Goal: Information Seeking & Learning: Learn about a topic

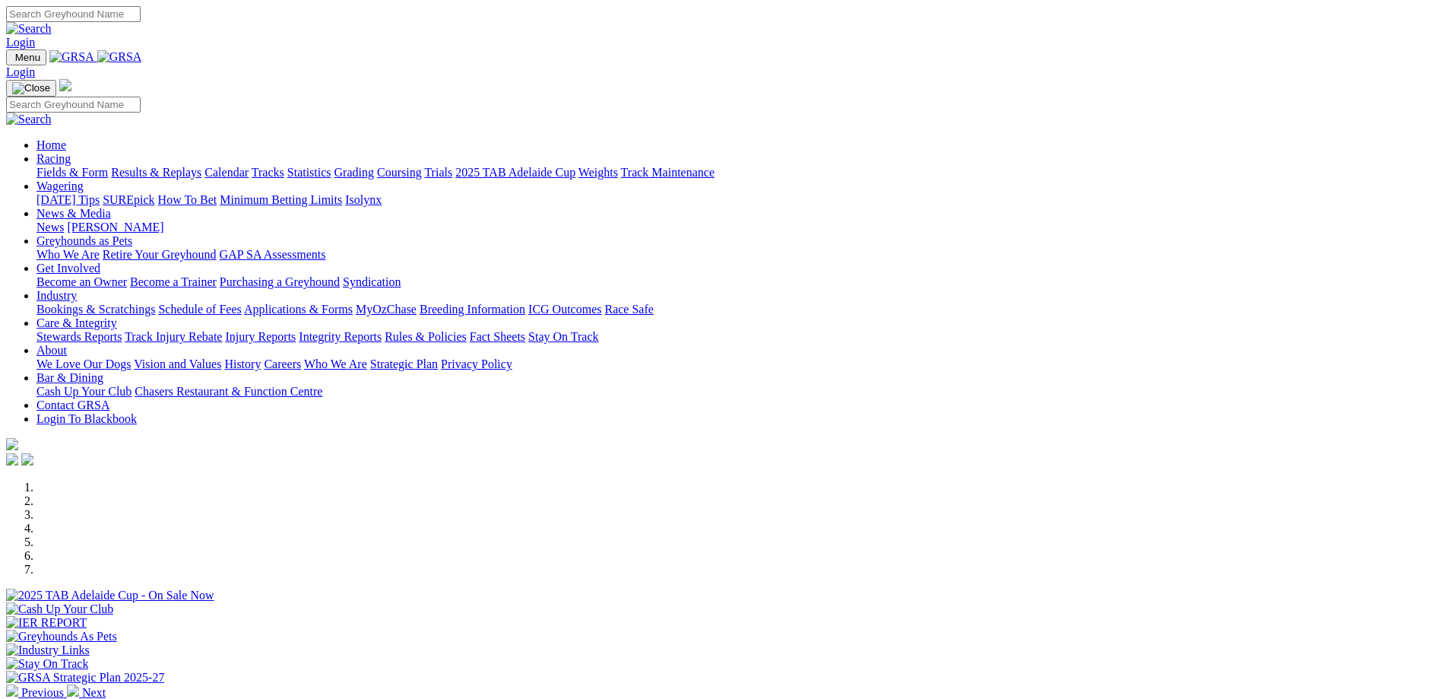
scroll to position [304, 0]
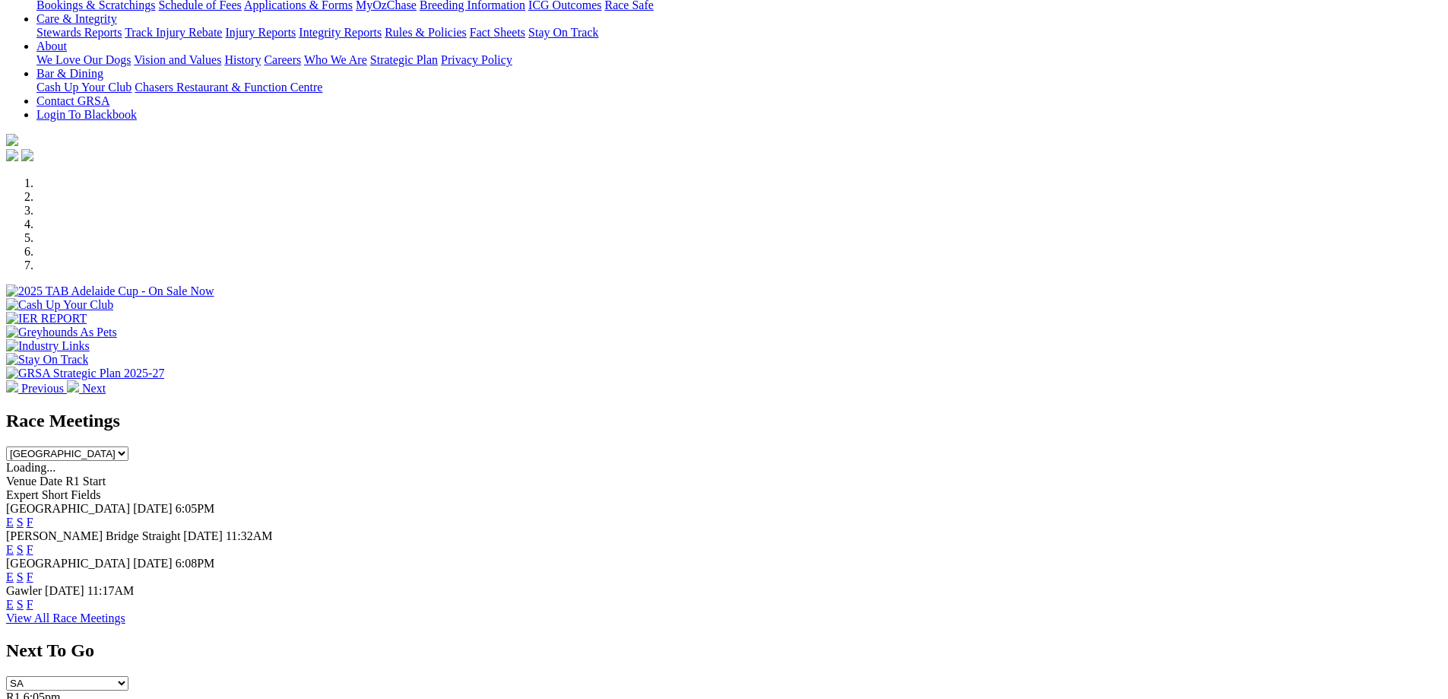
click at [33, 570] on link "F" at bounding box center [30, 576] width 7 height 13
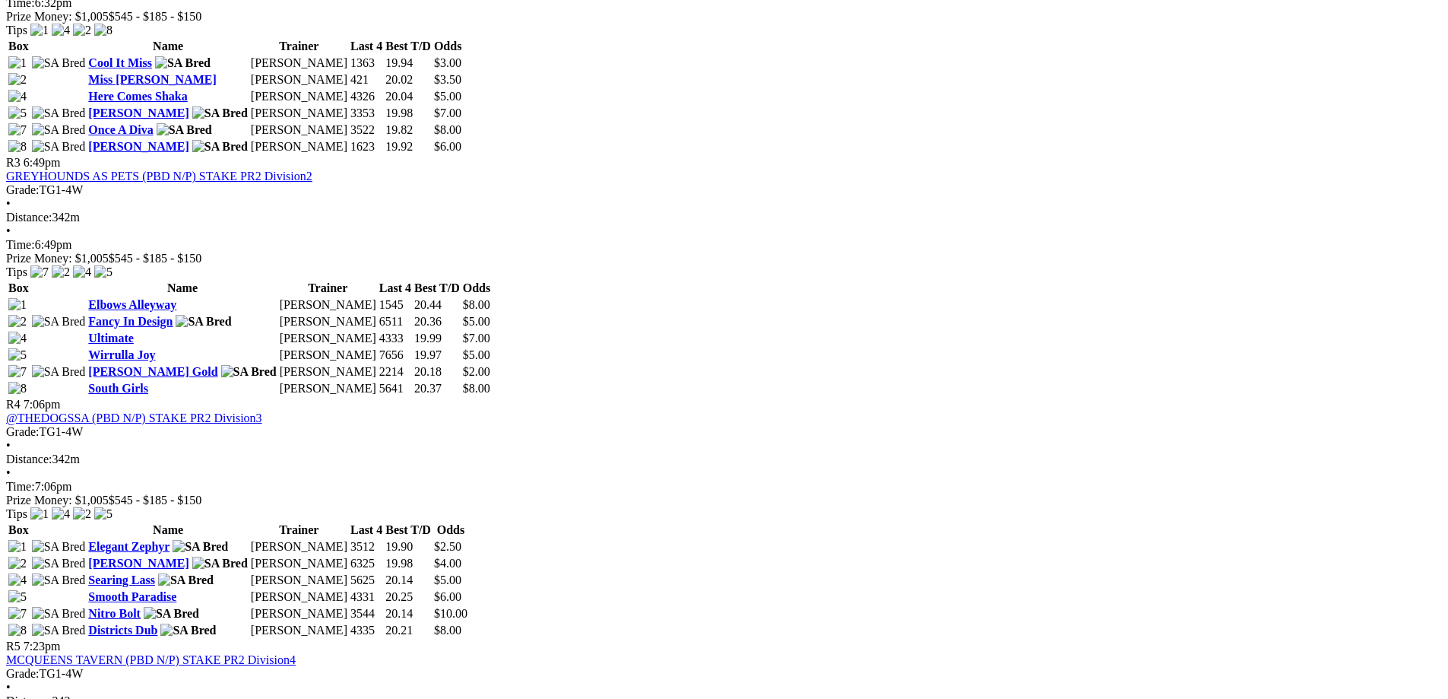
scroll to position [1064, 0]
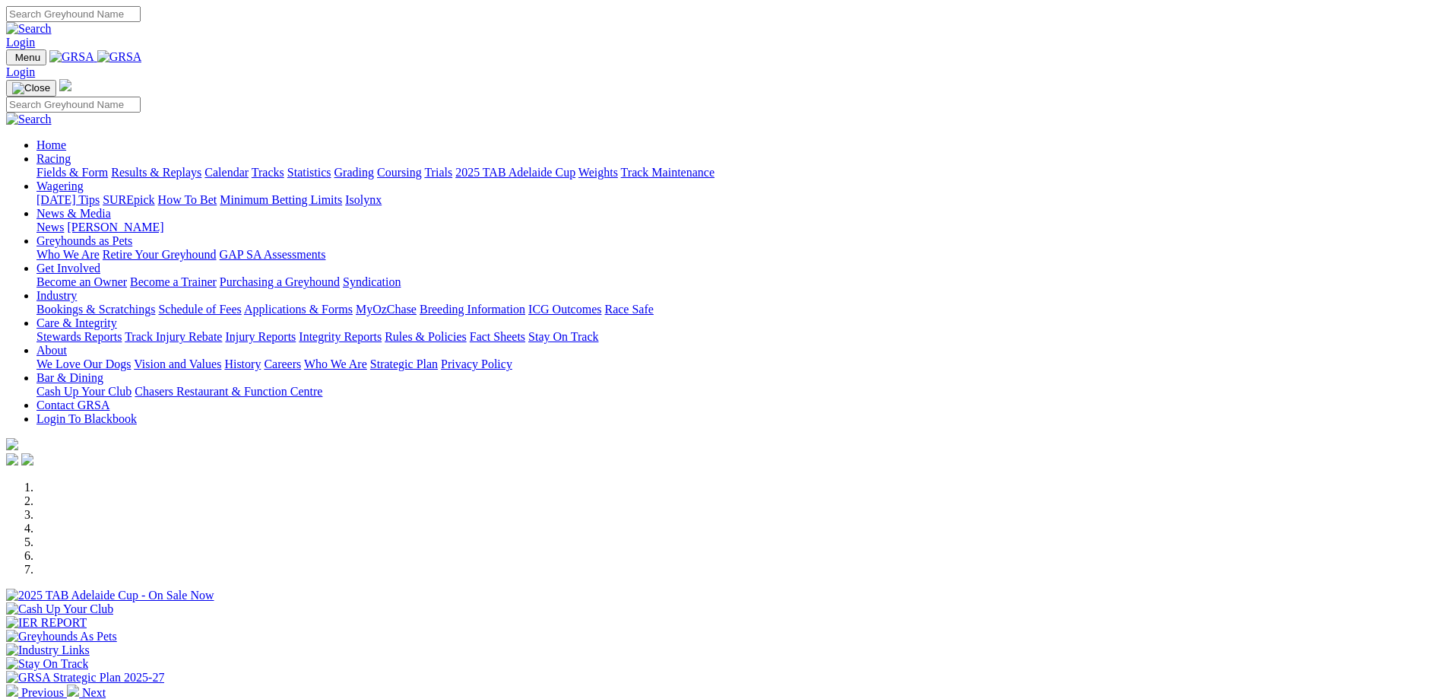
scroll to position [304, 0]
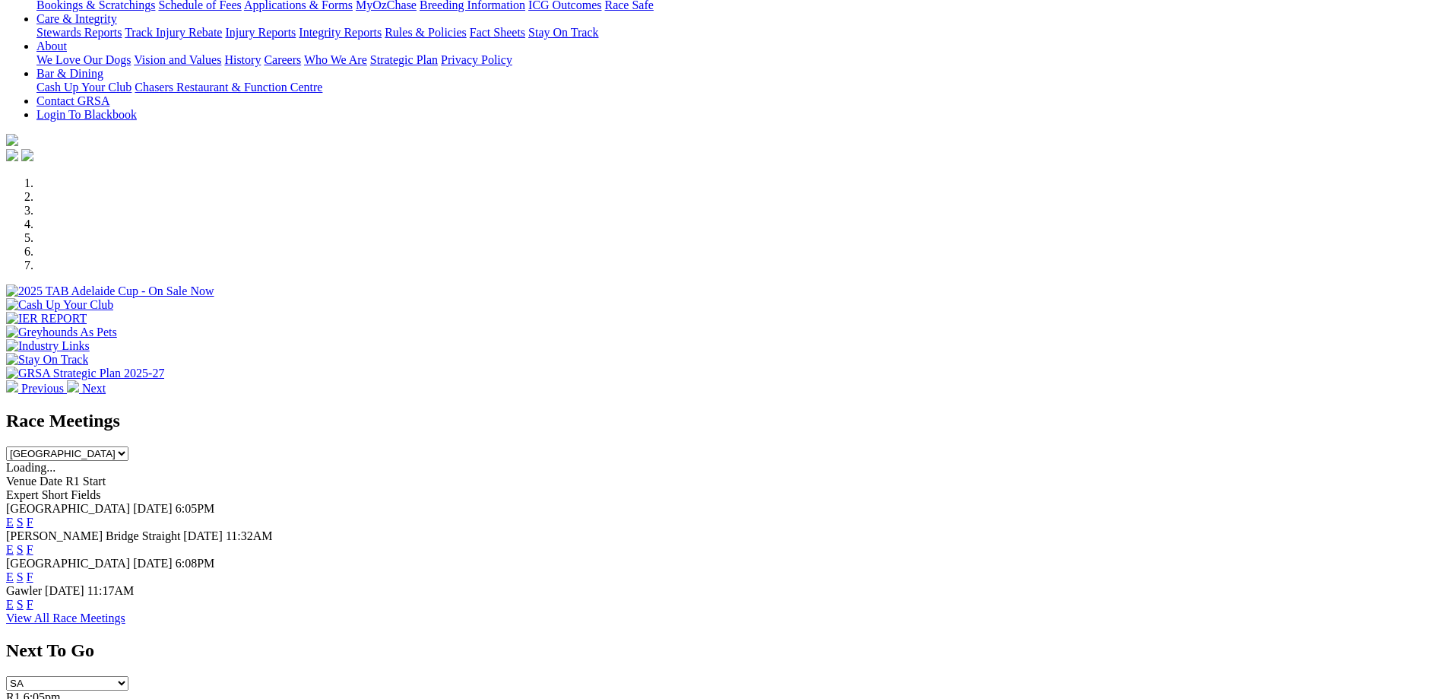
click at [33, 598] on link "F" at bounding box center [30, 604] width 7 height 13
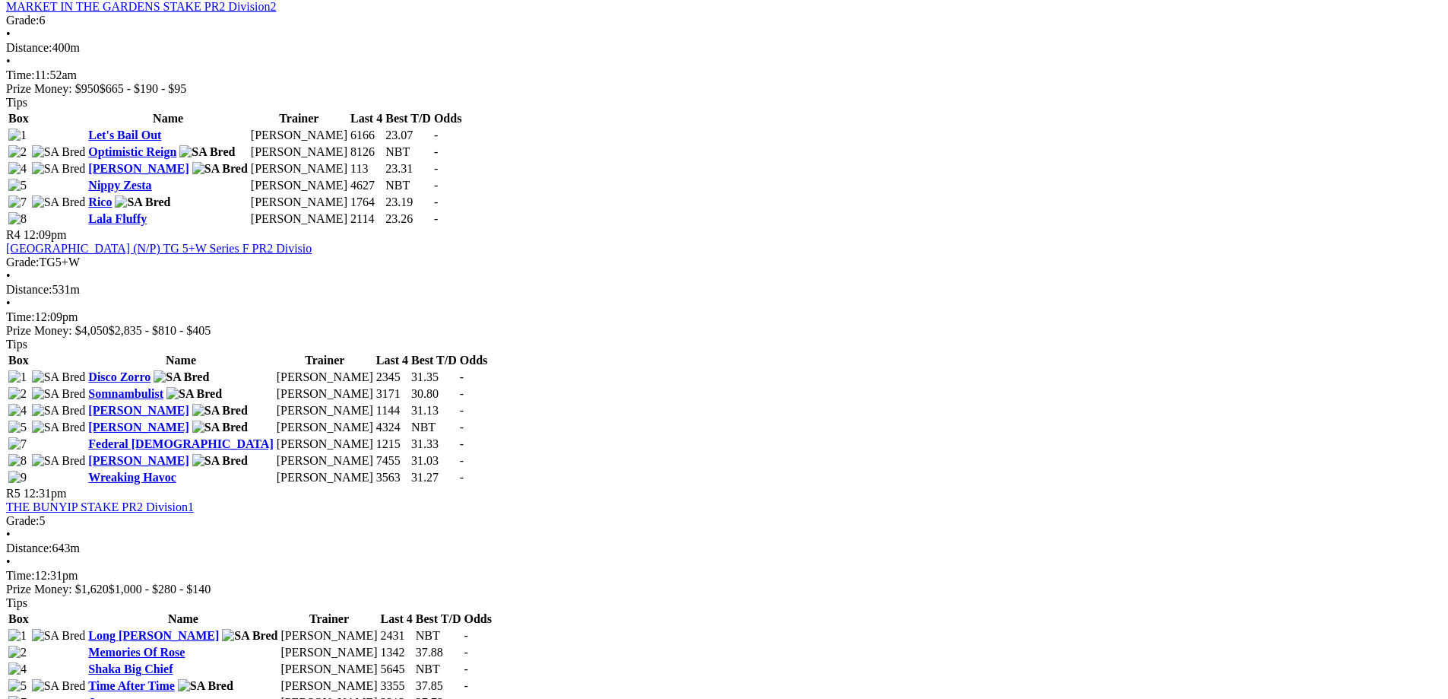
scroll to position [1444, 0]
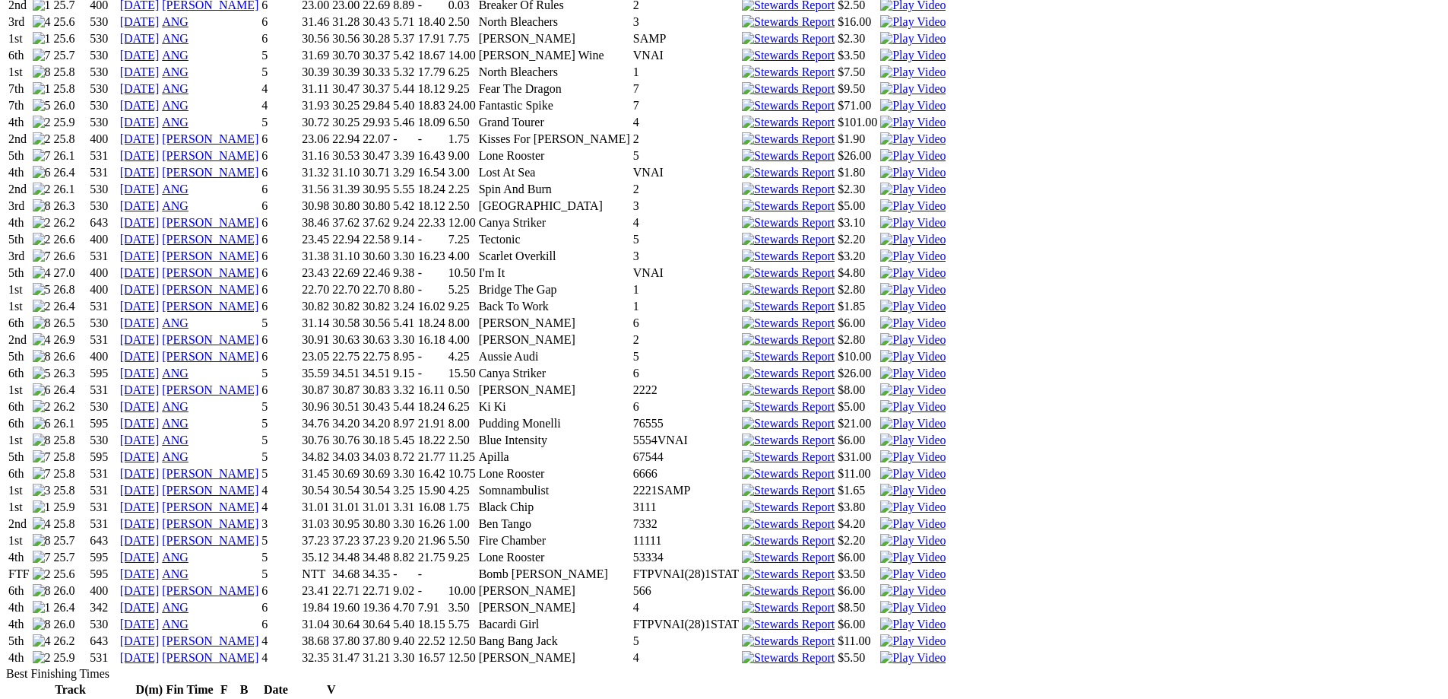
scroll to position [1216, 0]
